Goal: Information Seeking & Learning: Learn about a topic

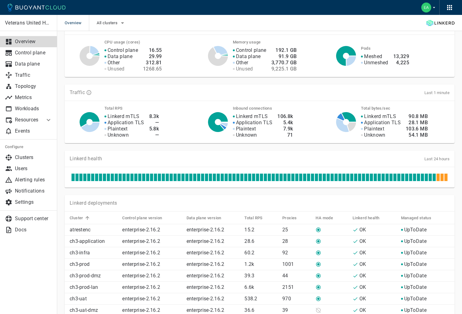
scroll to position [139, 0]
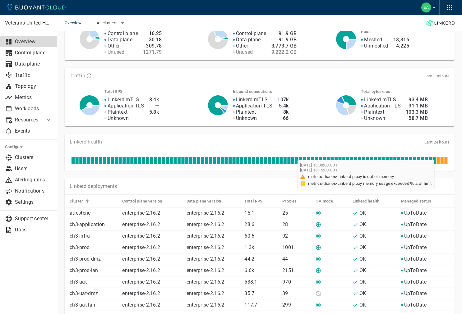
click at [442, 162] on icon at bounding box center [442, 160] width 3 height 7
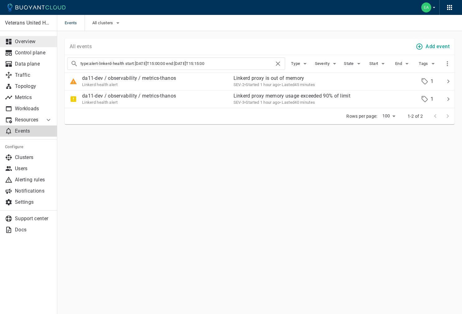
click at [29, 39] on p "Overview" at bounding box center [33, 42] width 37 height 6
